Goal: Task Accomplishment & Management: Manage account settings

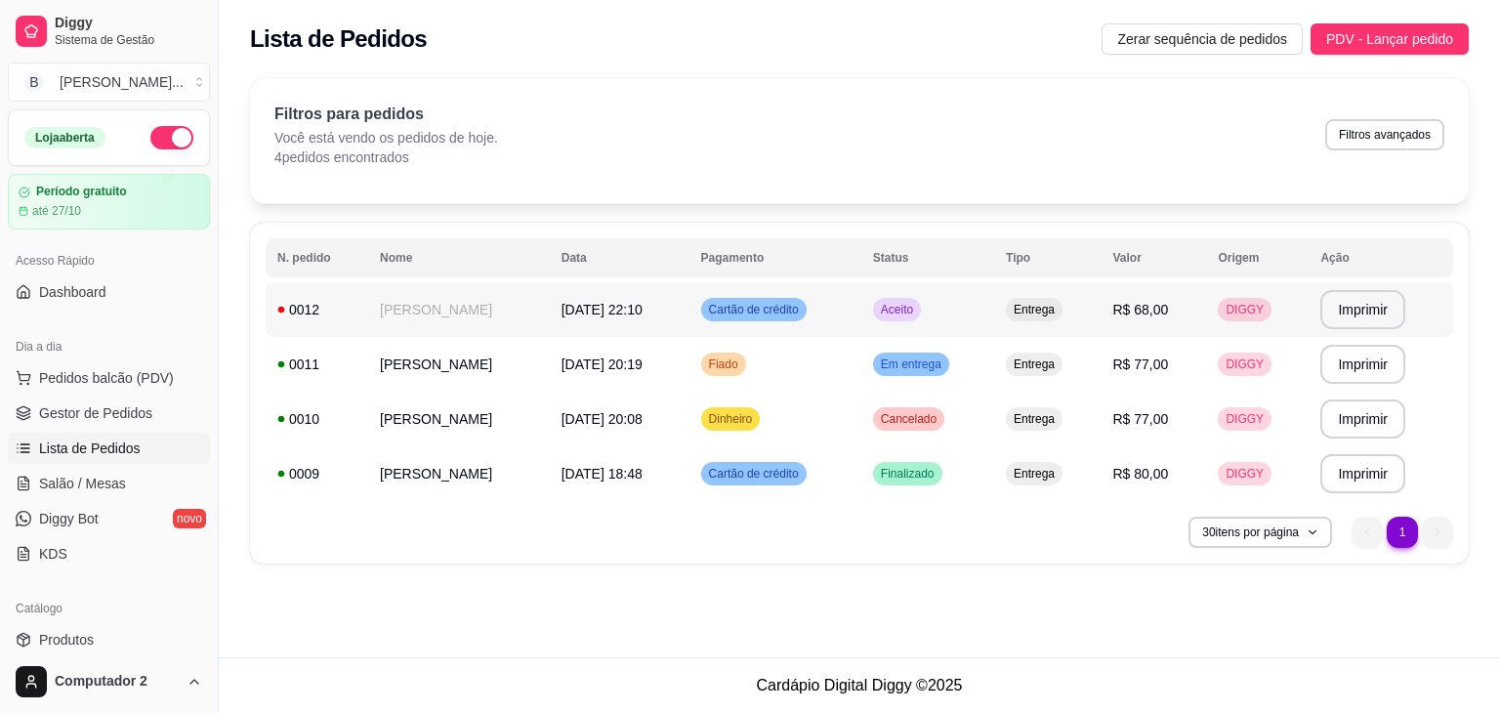
click at [742, 317] on div "Cartão de crédito" at bounding box center [753, 309] width 105 height 23
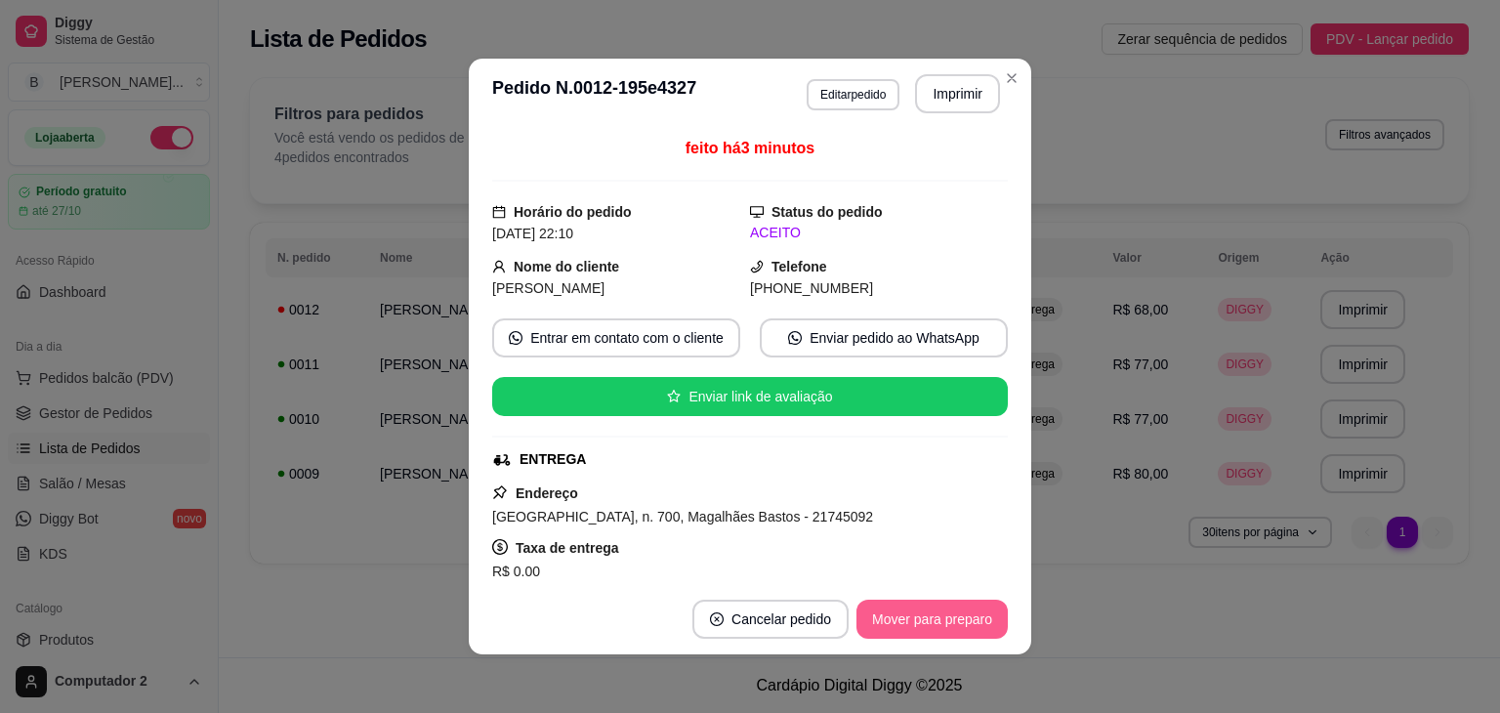
click at [932, 616] on button "Mover para preparo" at bounding box center [931, 619] width 151 height 39
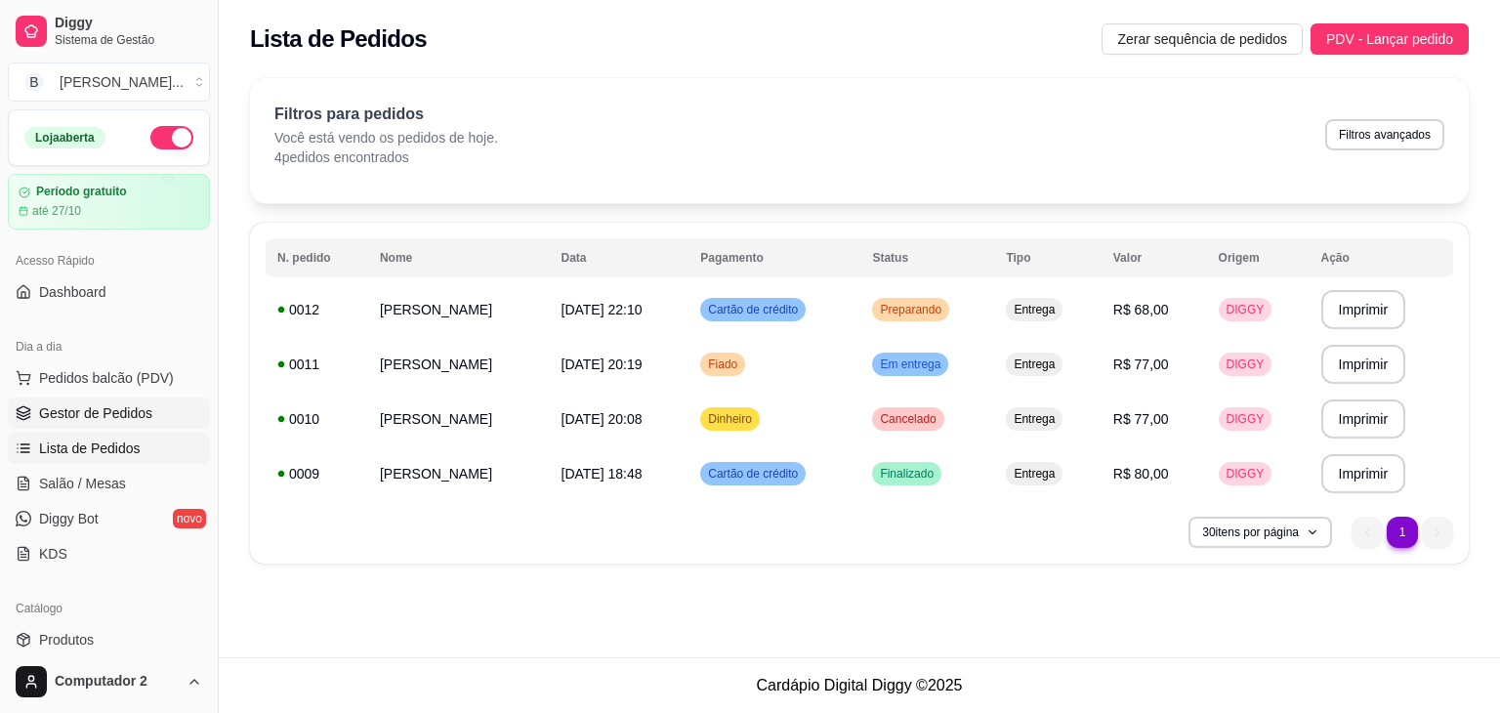
click at [78, 415] on span "Gestor de Pedidos" at bounding box center [95, 413] width 113 height 20
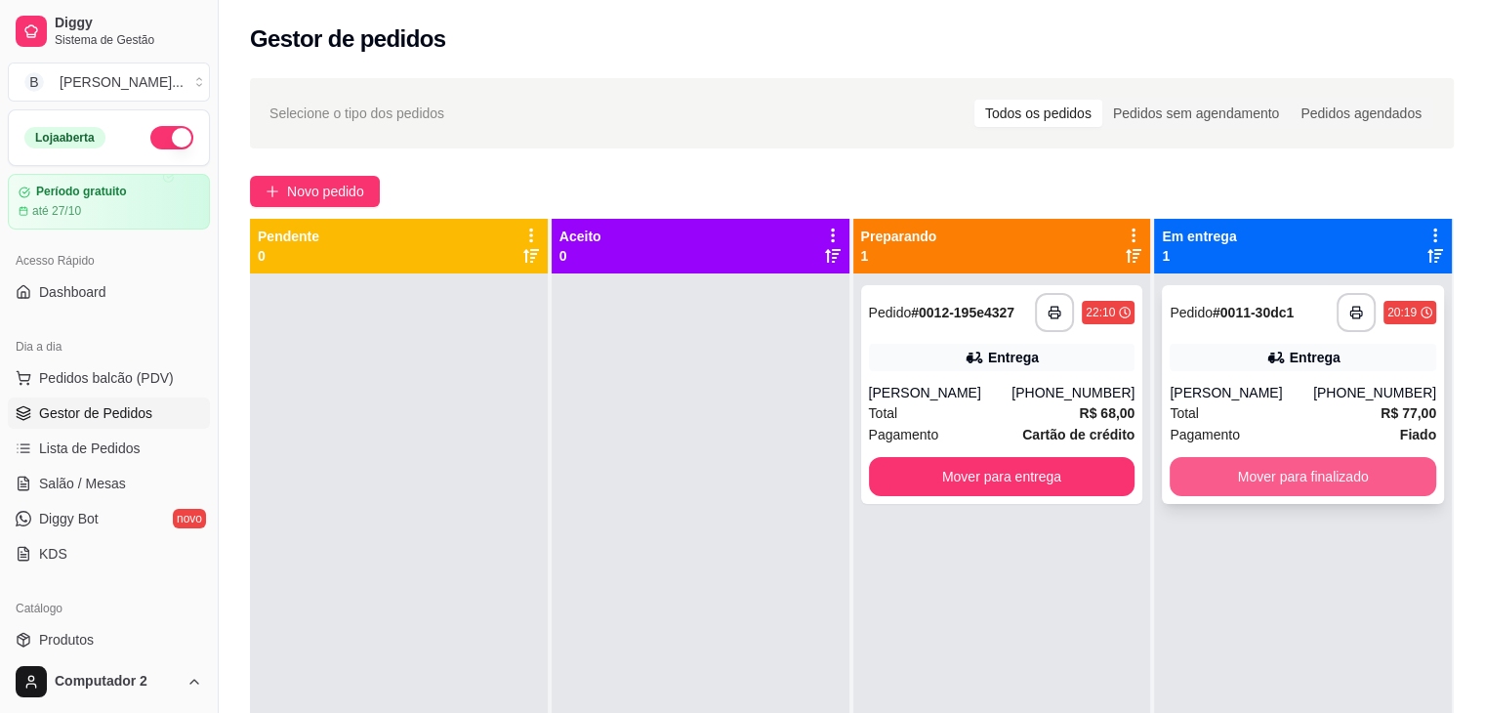
click at [1252, 482] on button "Mover para finalizado" at bounding box center [1303, 476] width 267 height 39
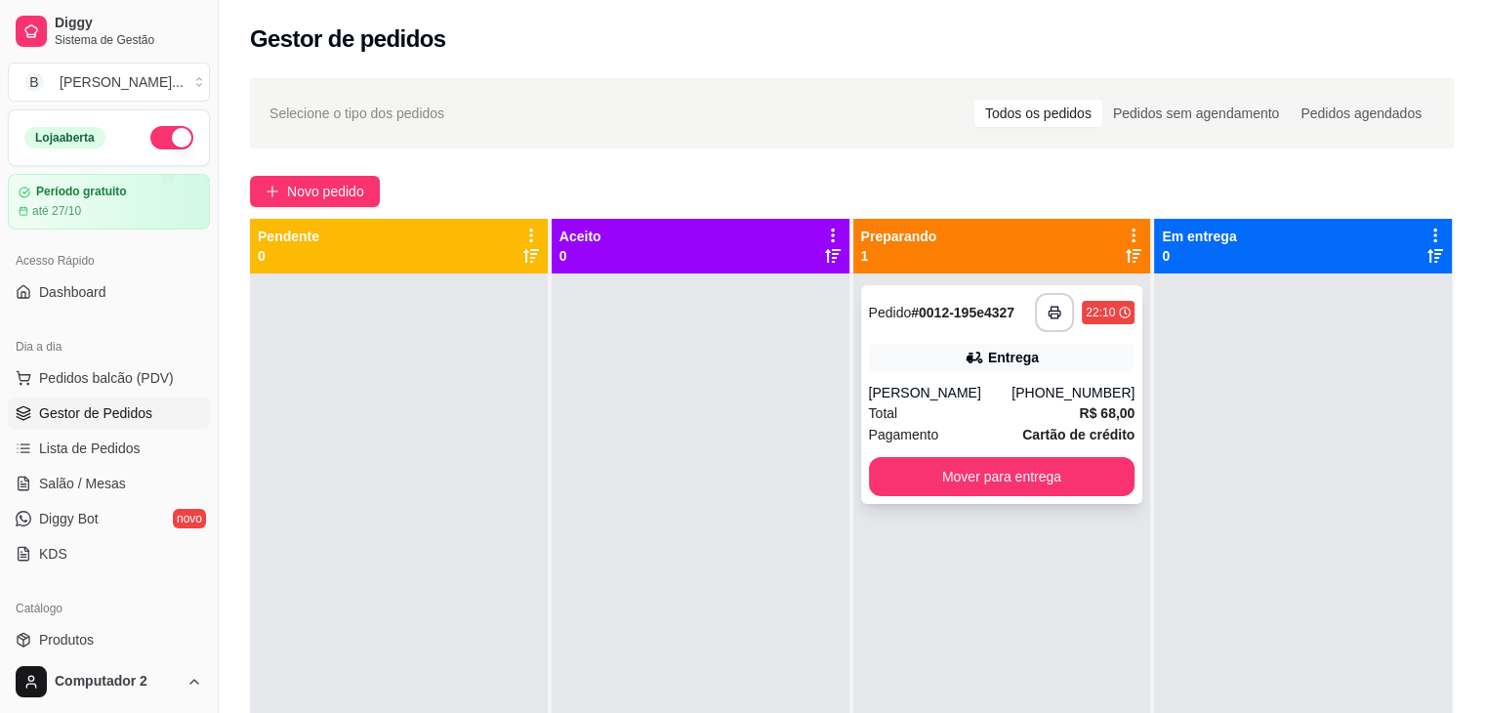
click at [965, 354] on icon at bounding box center [975, 358] width 20 height 20
click at [84, 638] on span "Produtos" at bounding box center [66, 640] width 55 height 20
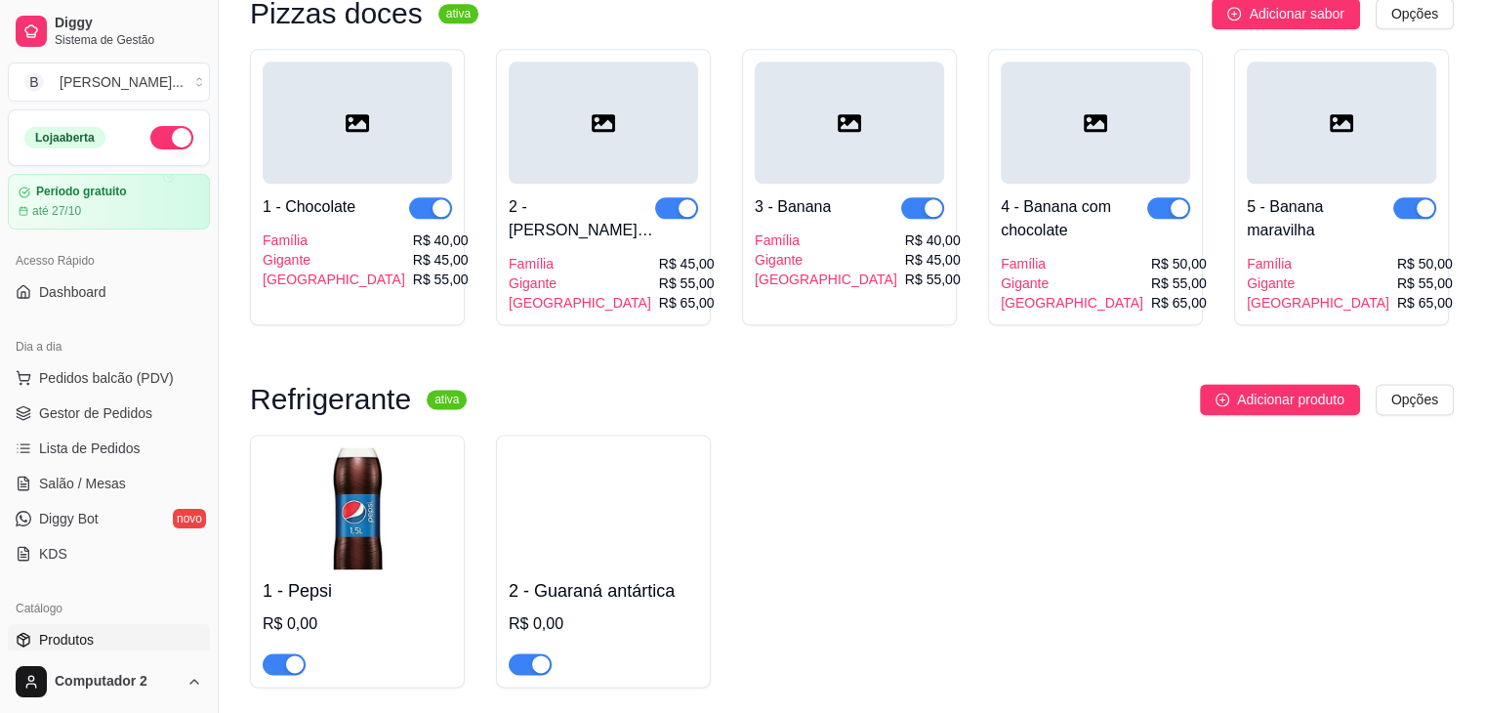
scroll to position [2426, 0]
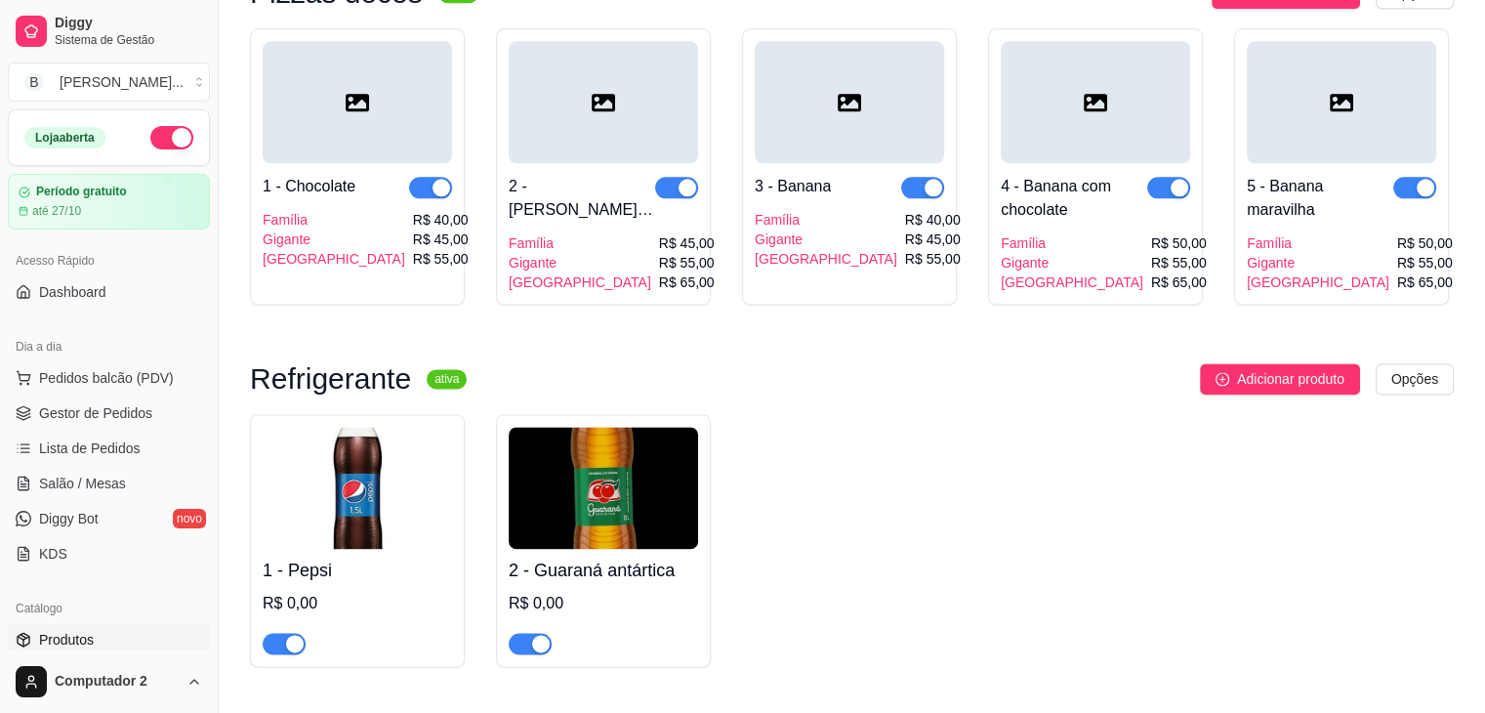
click at [293, 635] on div "button" at bounding box center [295, 644] width 18 height 18
